Goal: Go to known website: Access a specific website the user already knows

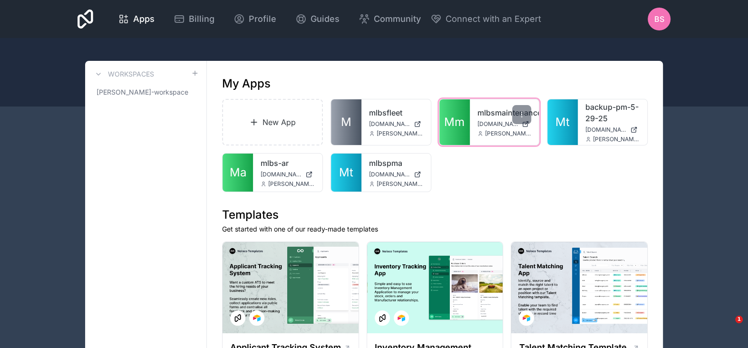
click at [500, 112] on link "mlbsmaintenance" at bounding box center [504, 112] width 54 height 11
click at [492, 113] on link "mlbsmaintenance" at bounding box center [504, 112] width 54 height 11
